Goal: Task Accomplishment & Management: Manage account settings

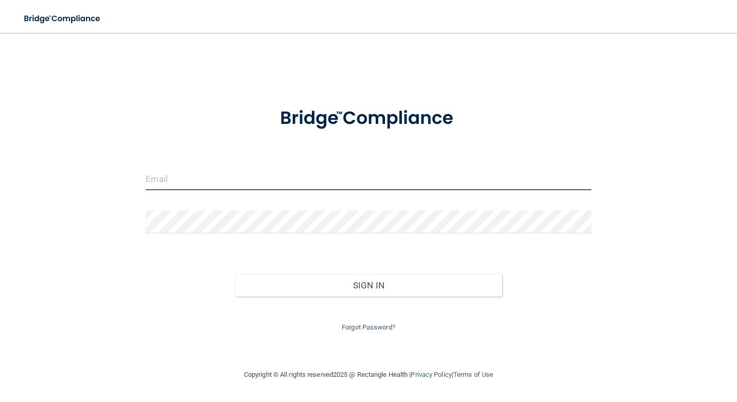
click at [322, 171] on input "email" at bounding box center [368, 178] width 445 height 23
type input "[EMAIL_ADDRESS][DOMAIN_NAME]"
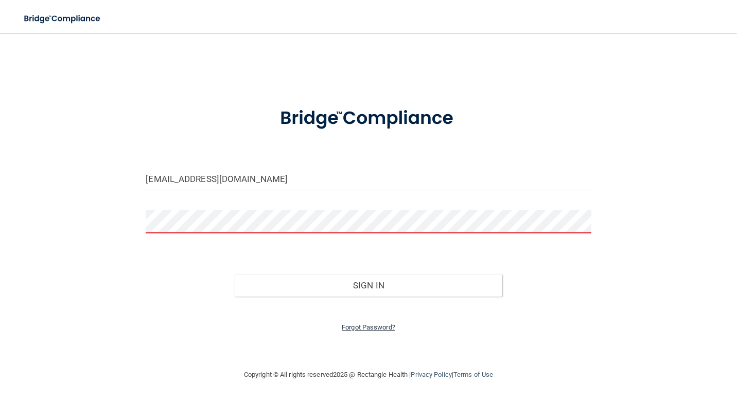
click at [355, 324] on link "Forgot Password?" at bounding box center [369, 328] width 54 height 8
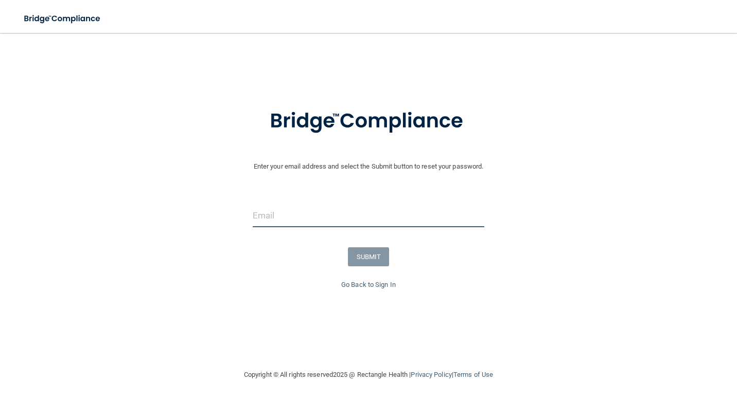
click at [342, 222] on input "email" at bounding box center [369, 215] width 232 height 23
type input "[EMAIL_ADDRESS][DOMAIN_NAME]"
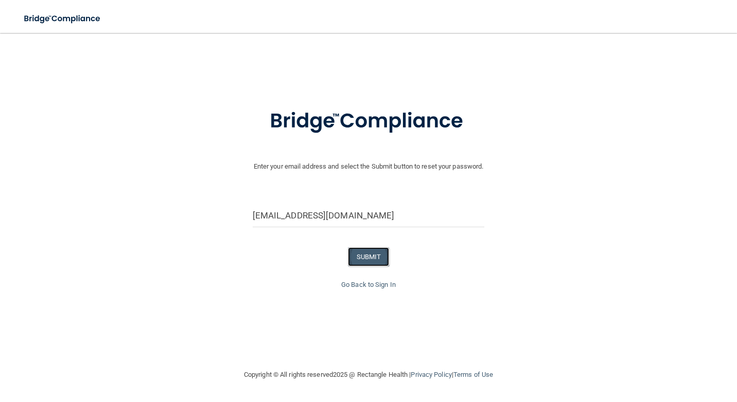
click at [348, 252] on button "SUBMIT" at bounding box center [369, 257] width 42 height 19
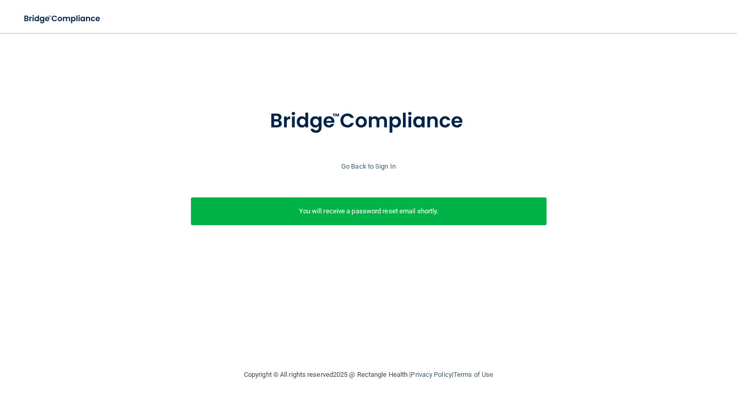
click at [321, 222] on div "You will receive a password reset email shortly." at bounding box center [369, 212] width 356 height 28
click at [361, 166] on link "Go Back to Sign In" at bounding box center [368, 167] width 55 height 8
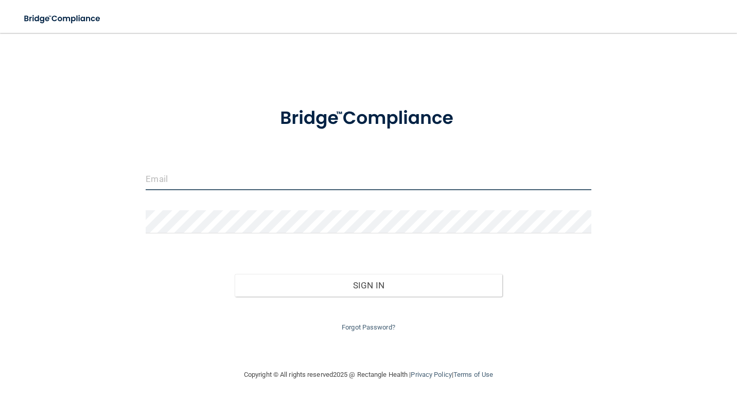
click at [230, 177] on input "email" at bounding box center [368, 178] width 445 height 23
type input "[EMAIL_ADDRESS][DOMAIN_NAME]"
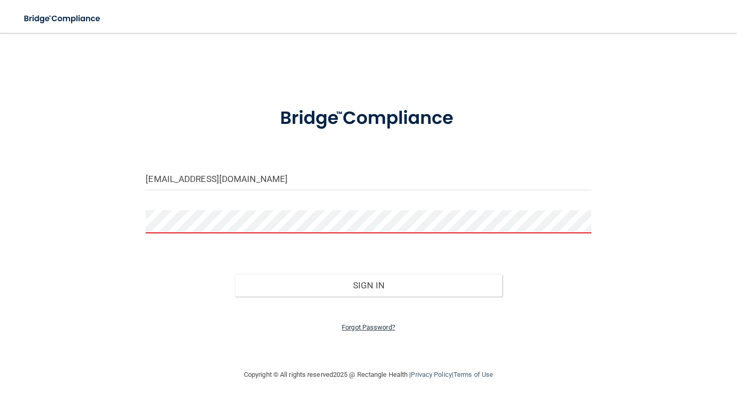
click at [355, 326] on link "Forgot Password?" at bounding box center [369, 328] width 54 height 8
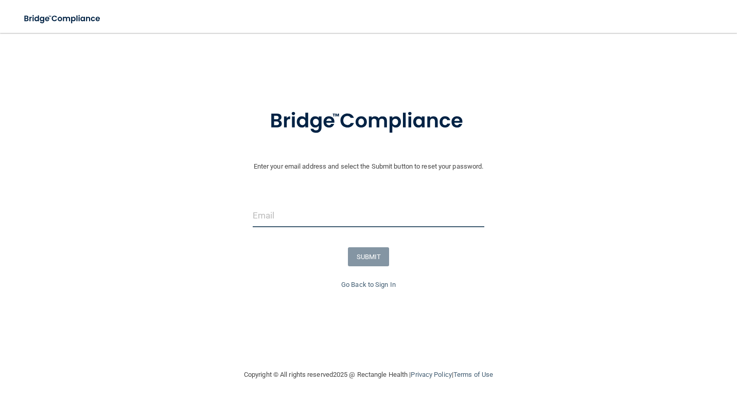
click at [273, 212] on input "email" at bounding box center [369, 215] width 232 height 23
type input "[EMAIL_ADDRESS][DOMAIN_NAME]"
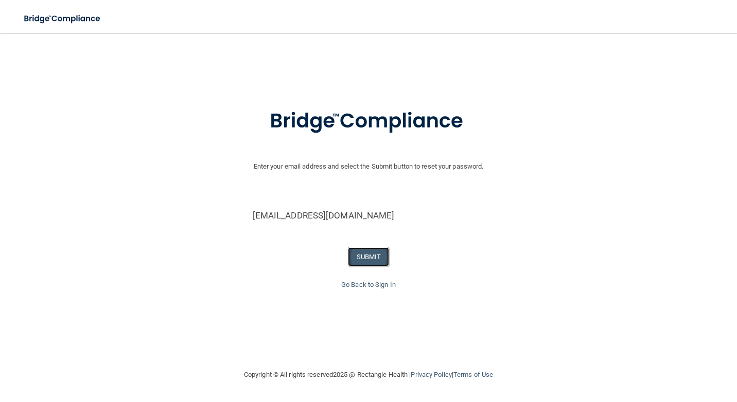
click at [362, 261] on button "SUBMIT" at bounding box center [369, 257] width 42 height 19
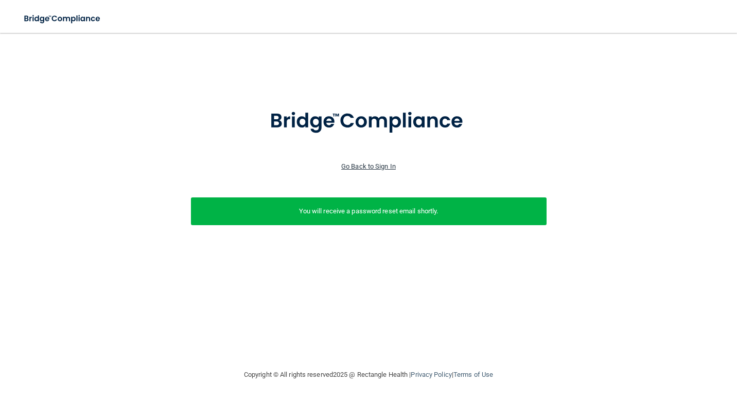
click at [374, 163] on link "Go Back to Sign In" at bounding box center [368, 167] width 55 height 8
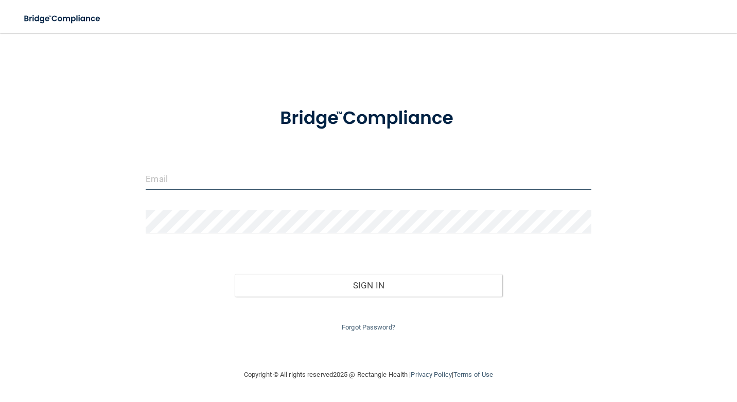
click at [287, 182] on input "email" at bounding box center [368, 178] width 445 height 23
type input "[EMAIL_ADDRESS][DOMAIN_NAME]"
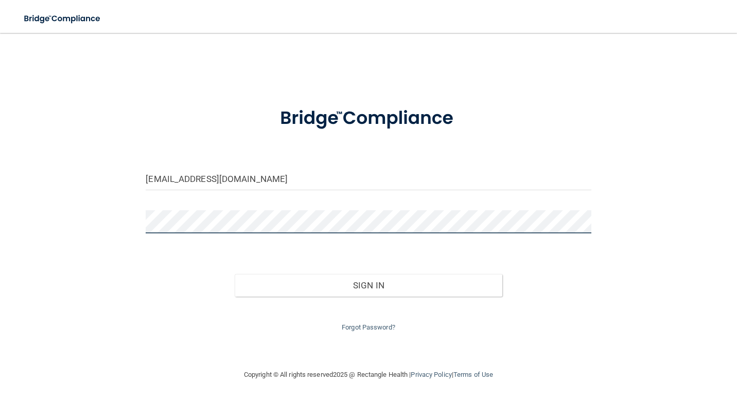
click at [235, 274] on button "Sign In" at bounding box center [368, 285] width 267 height 23
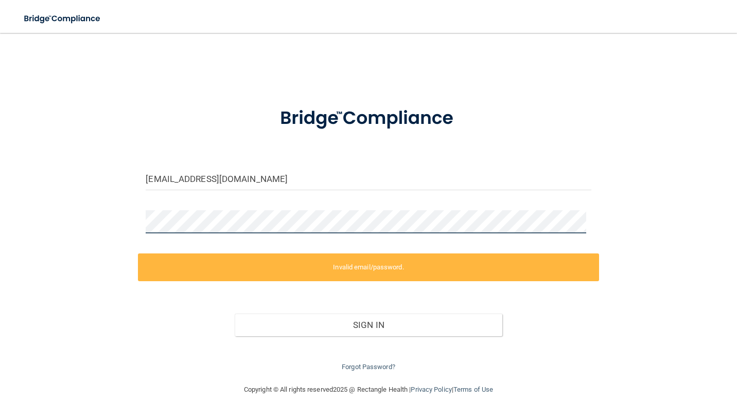
click at [82, 221] on div "[EMAIL_ADDRESS][DOMAIN_NAME] Invalid email/password. You don't have permission …" at bounding box center [369, 208] width 696 height 330
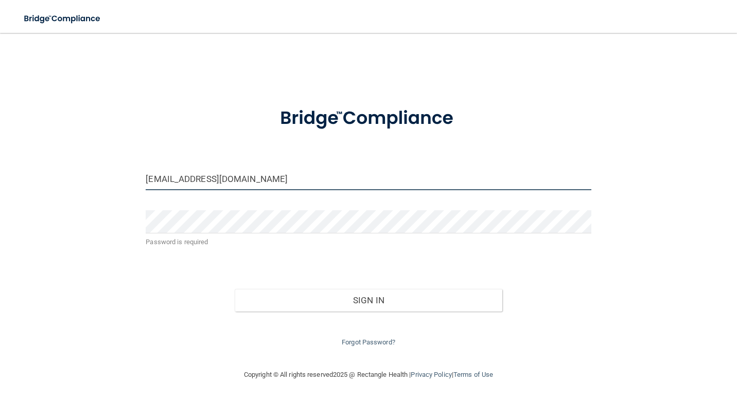
drag, startPoint x: 261, startPoint y: 175, endPoint x: 263, endPoint y: 170, distance: 5.5
click at [263, 170] on input "[EMAIL_ADDRESS][DOMAIN_NAME]" at bounding box center [368, 178] width 445 height 23
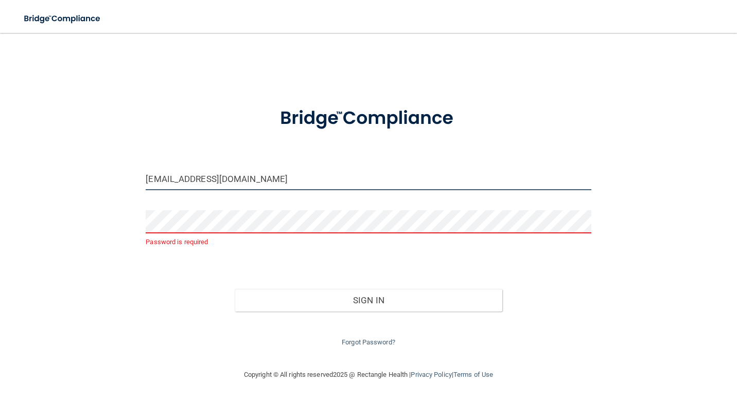
click at [263, 180] on input "[EMAIL_ADDRESS][DOMAIN_NAME]" at bounding box center [368, 178] width 445 height 23
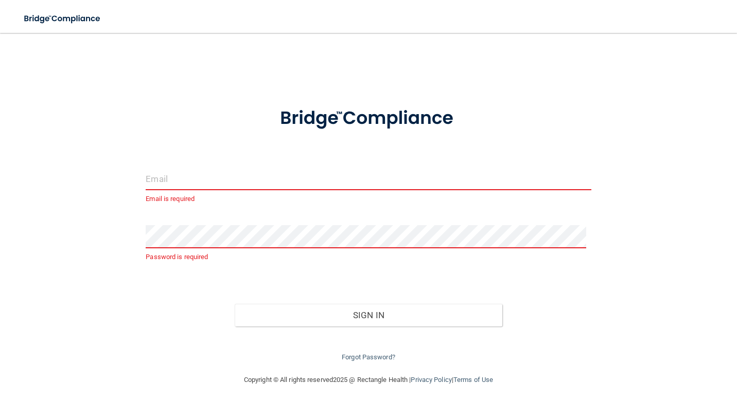
click at [239, 178] on input "email" at bounding box center [368, 178] width 445 height 23
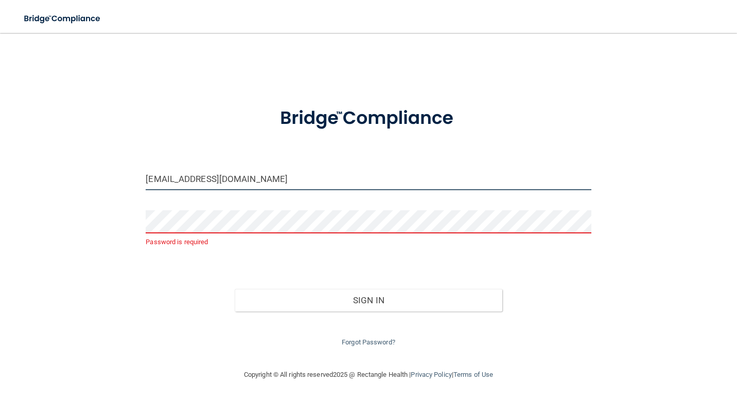
type input "[EMAIL_ADDRESS][DOMAIN_NAME]"
click at [235, 289] on button "Sign In" at bounding box center [368, 300] width 267 height 23
click at [262, 181] on input "[EMAIL_ADDRESS][DOMAIN_NAME]" at bounding box center [368, 178] width 445 height 23
click at [389, 340] on link "Forgot Password?" at bounding box center [369, 343] width 54 height 8
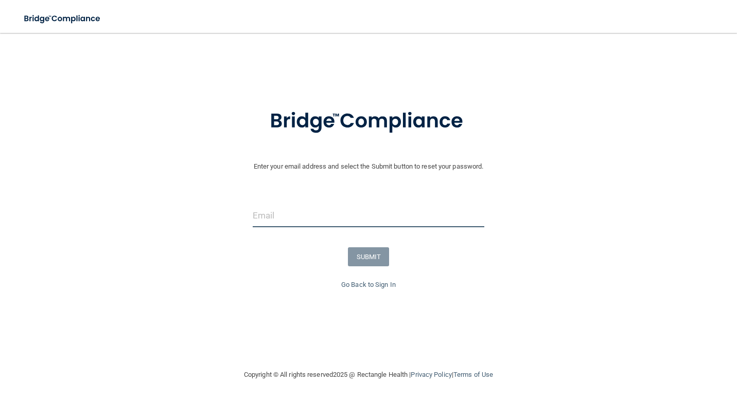
click at [316, 211] on input "email" at bounding box center [369, 215] width 232 height 23
type input "[EMAIL_ADDRESS][DOMAIN_NAME]"
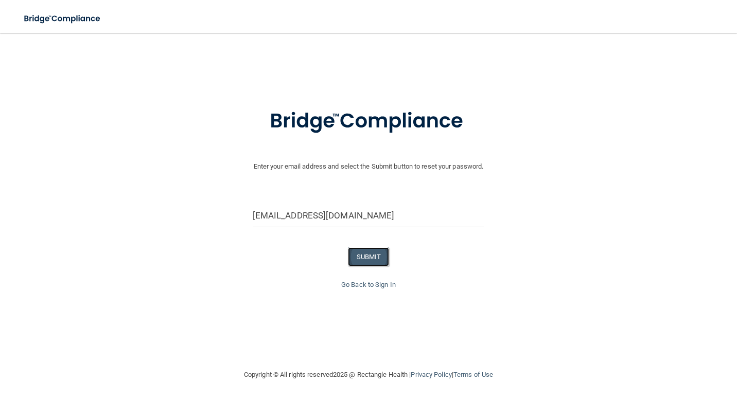
click at [375, 265] on button "SUBMIT" at bounding box center [369, 257] width 42 height 19
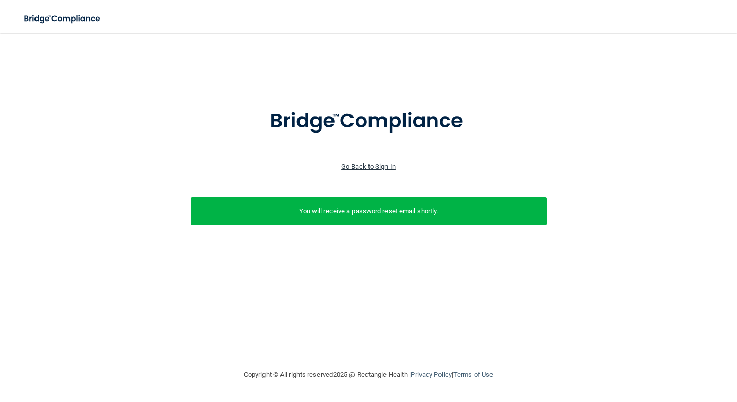
click at [355, 167] on link "Go Back to Sign In" at bounding box center [368, 167] width 55 height 8
